Goal: Task Accomplishment & Management: Manage account settings

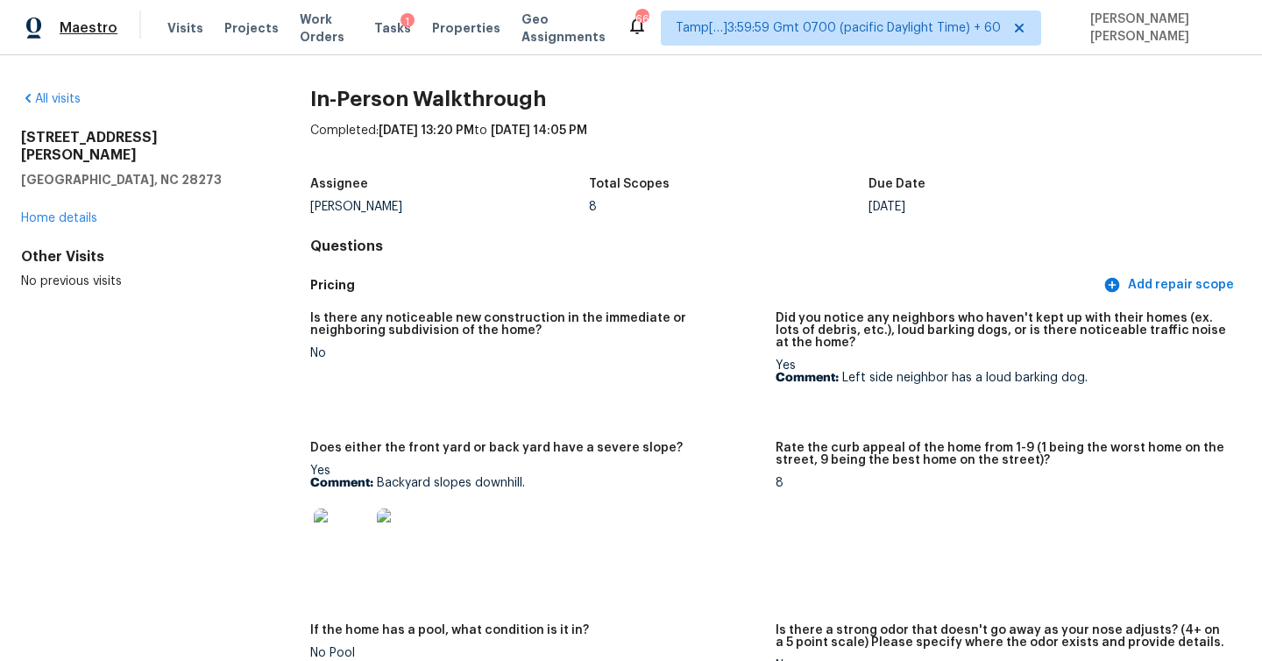
click at [78, 25] on span "Maestro" at bounding box center [89, 28] width 58 height 18
